Goal: Find specific page/section: Find specific page/section

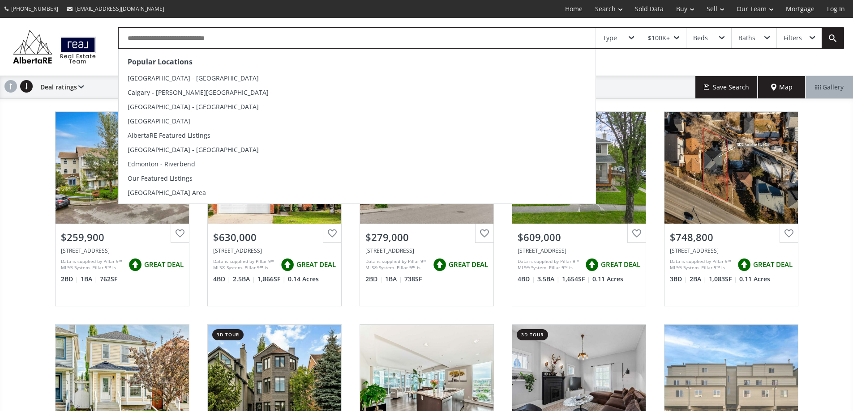
click at [201, 45] on input "text" at bounding box center [357, 38] width 477 height 21
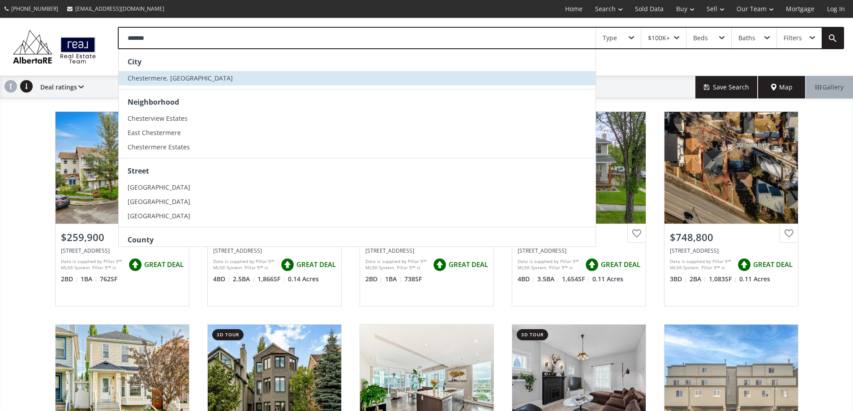
type input "*******"
click at [182, 81] on span "Chestermere, [GEOGRAPHIC_DATA]" at bounding box center [180, 78] width 105 height 9
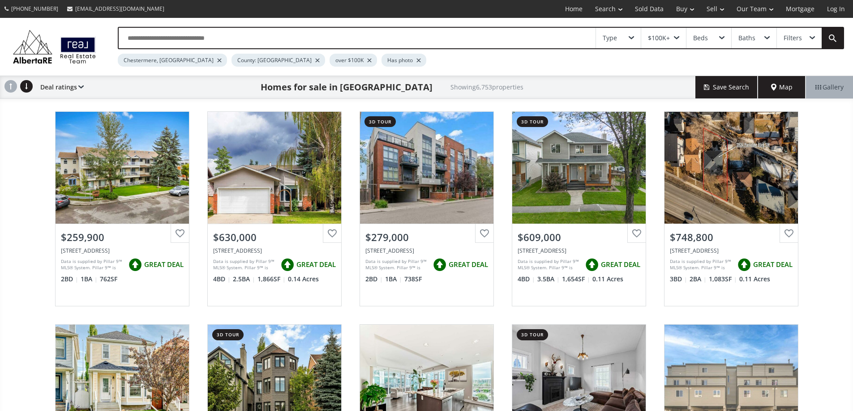
click at [249, 65] on div "County: [GEOGRAPHIC_DATA]" at bounding box center [278, 60] width 94 height 13
click at [315, 62] on div at bounding box center [317, 61] width 4 height 4
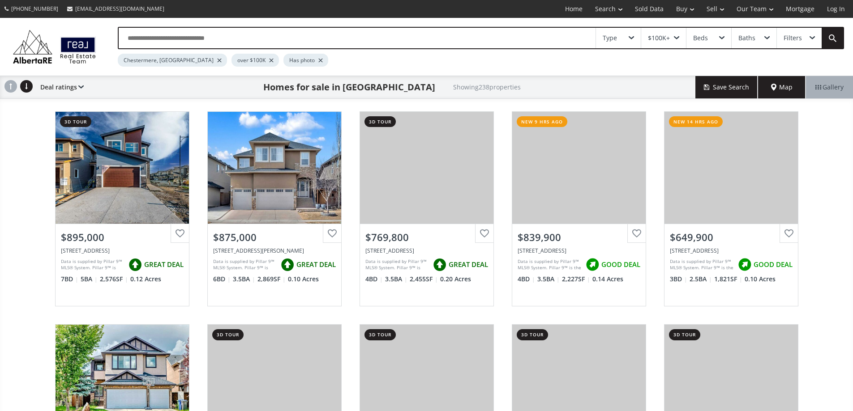
click at [269, 62] on div at bounding box center [271, 61] width 4 height 4
click at [266, 62] on div at bounding box center [268, 61] width 4 height 4
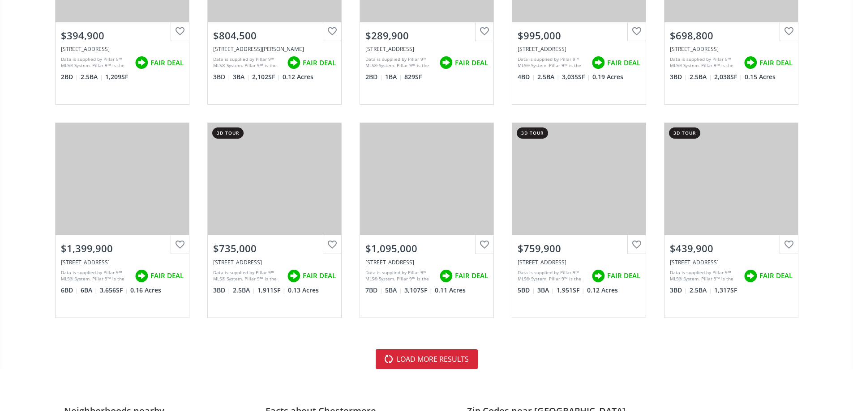
scroll to position [1925, 0]
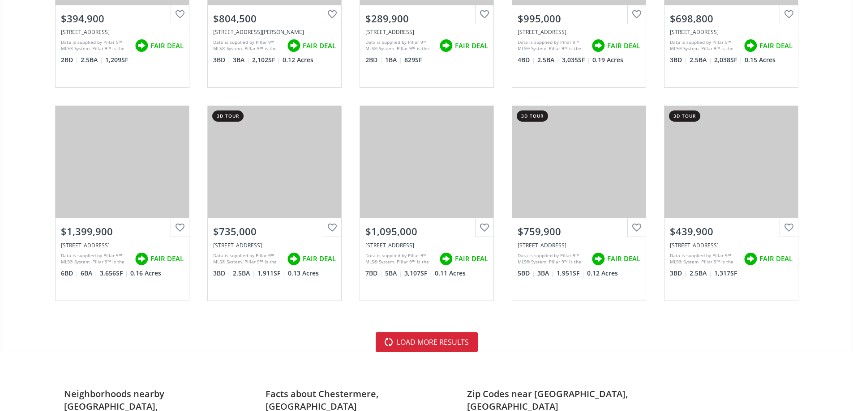
click at [403, 342] on button "load more results" at bounding box center [427, 343] width 102 height 20
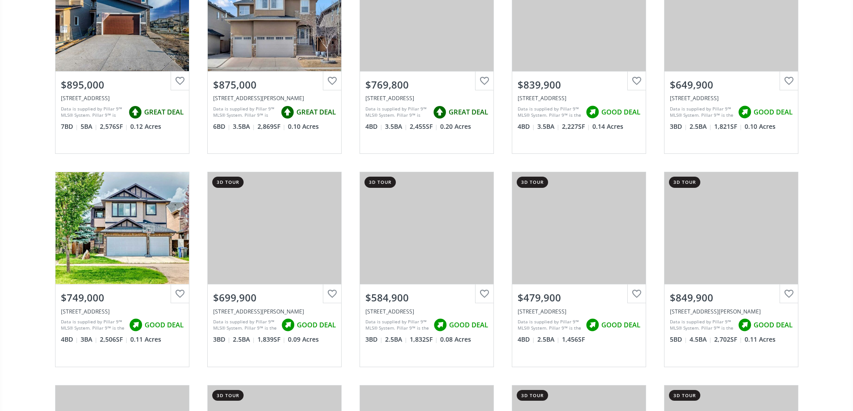
scroll to position [0, 0]
